Goal: Navigation & Orientation: Find specific page/section

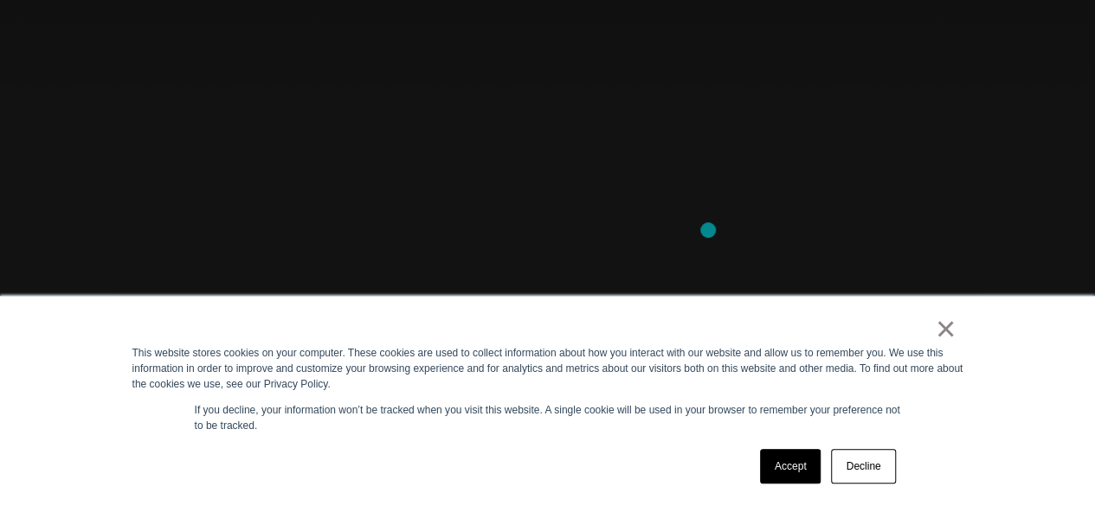
scroll to position [143, 0]
click at [809, 469] on link "Accept" at bounding box center [790, 466] width 61 height 35
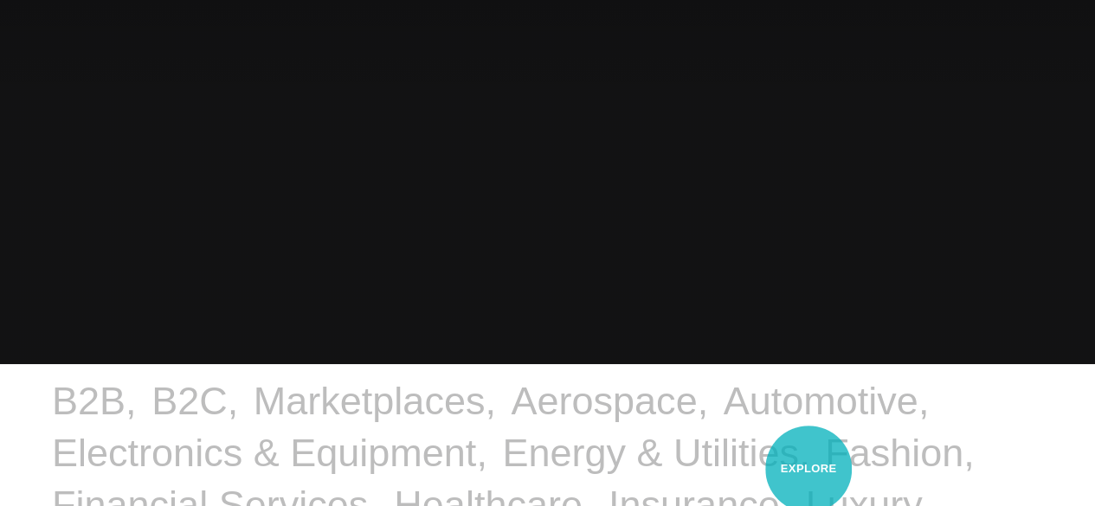
click at [825, 469] on link "Fashion" at bounding box center [894, 453] width 139 height 44
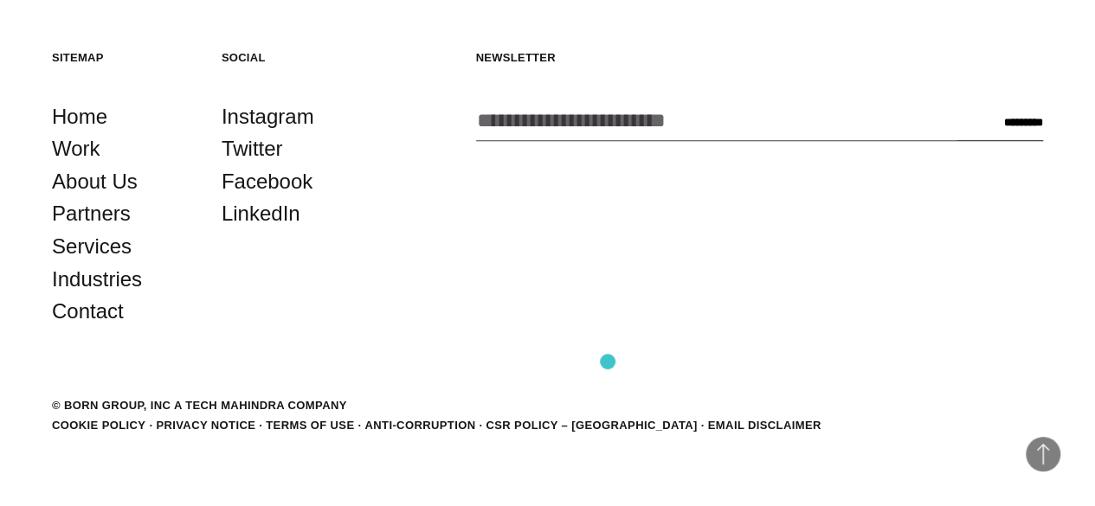
scroll to position [3949, 0]
click at [99, 165] on link "Work" at bounding box center [76, 148] width 48 height 33
